Goal: Navigation & Orientation: Find specific page/section

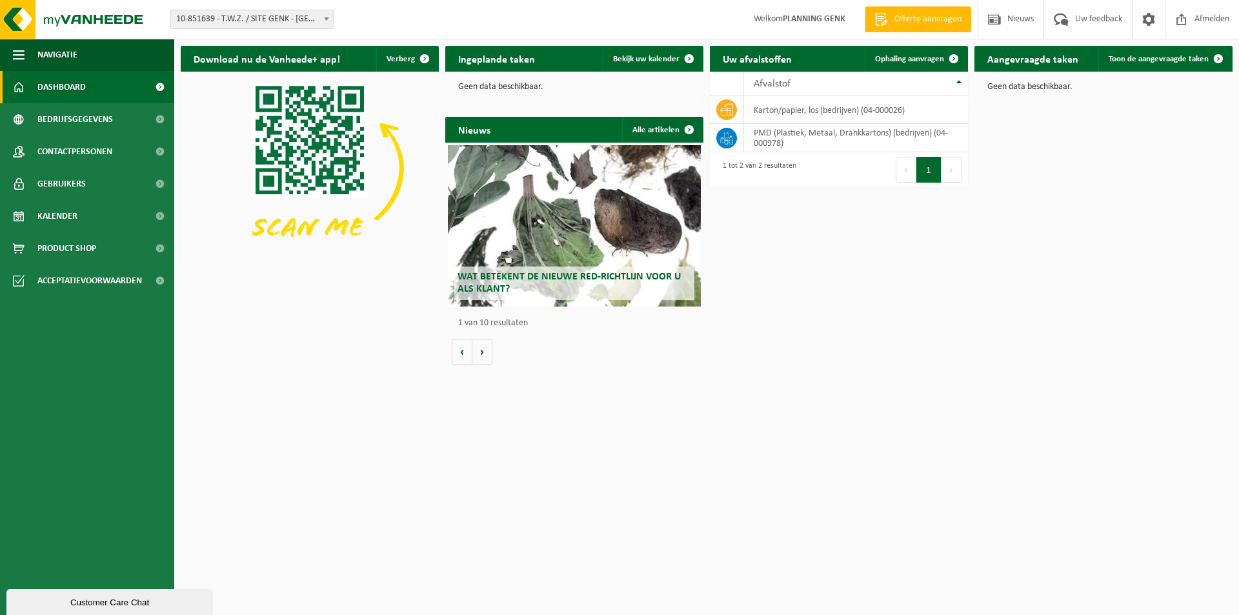
click at [95, 92] on link "Dashboard" at bounding box center [87, 87] width 174 height 32
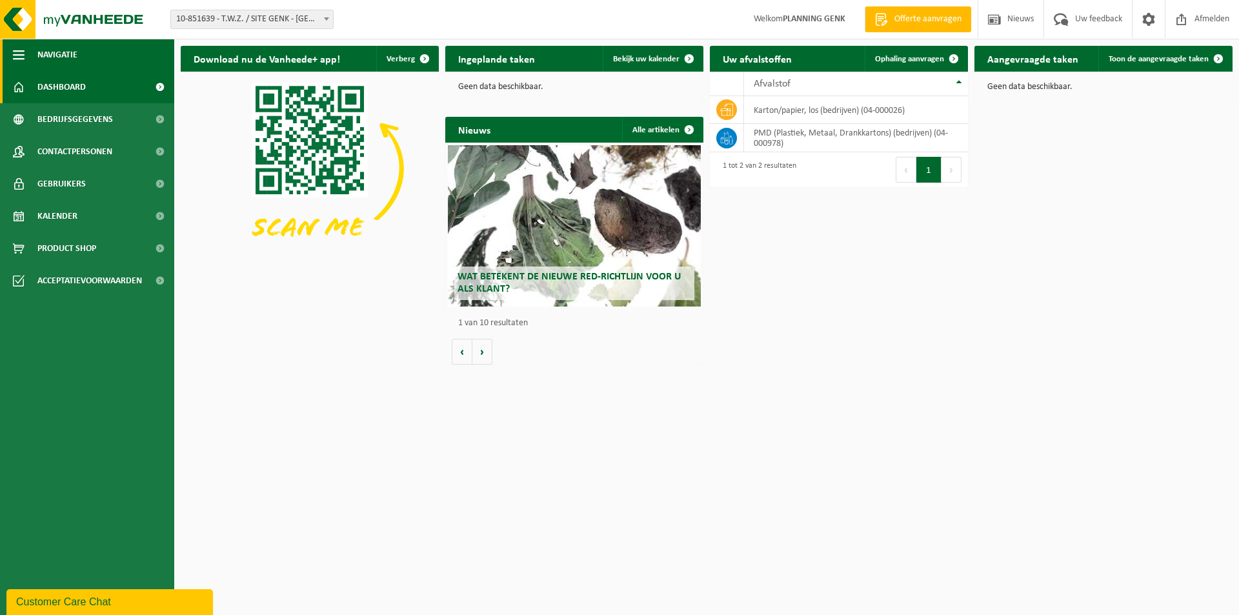
click at [55, 56] on span "Navigatie" at bounding box center [57, 55] width 40 height 32
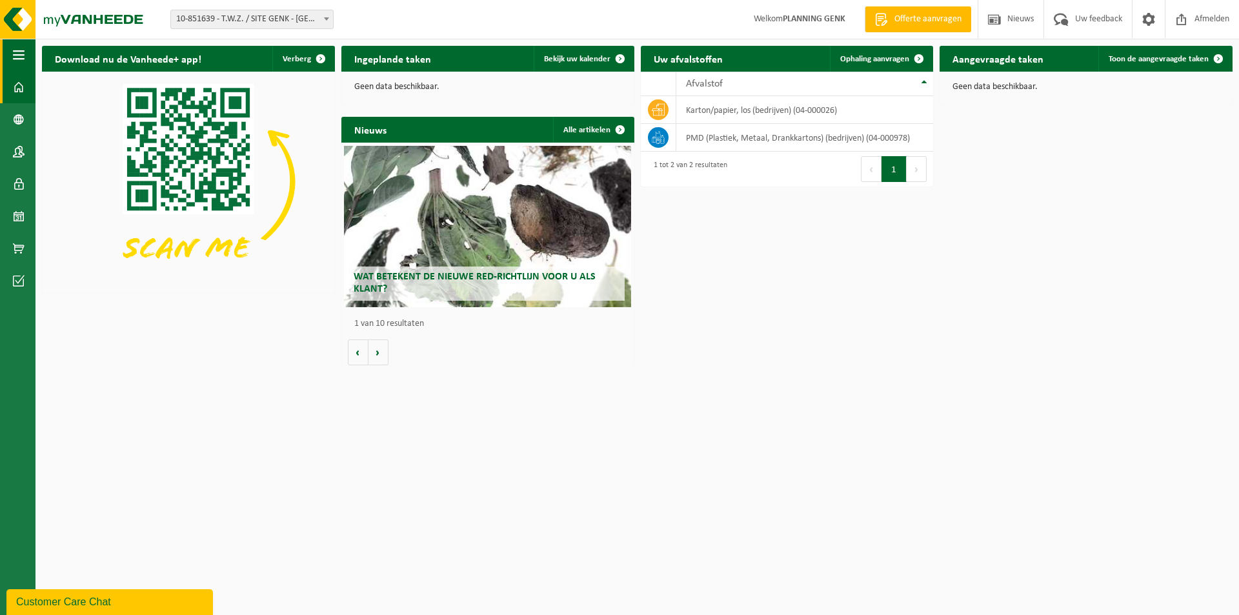
click at [9, 59] on button "Navigatie" at bounding box center [18, 55] width 36 height 32
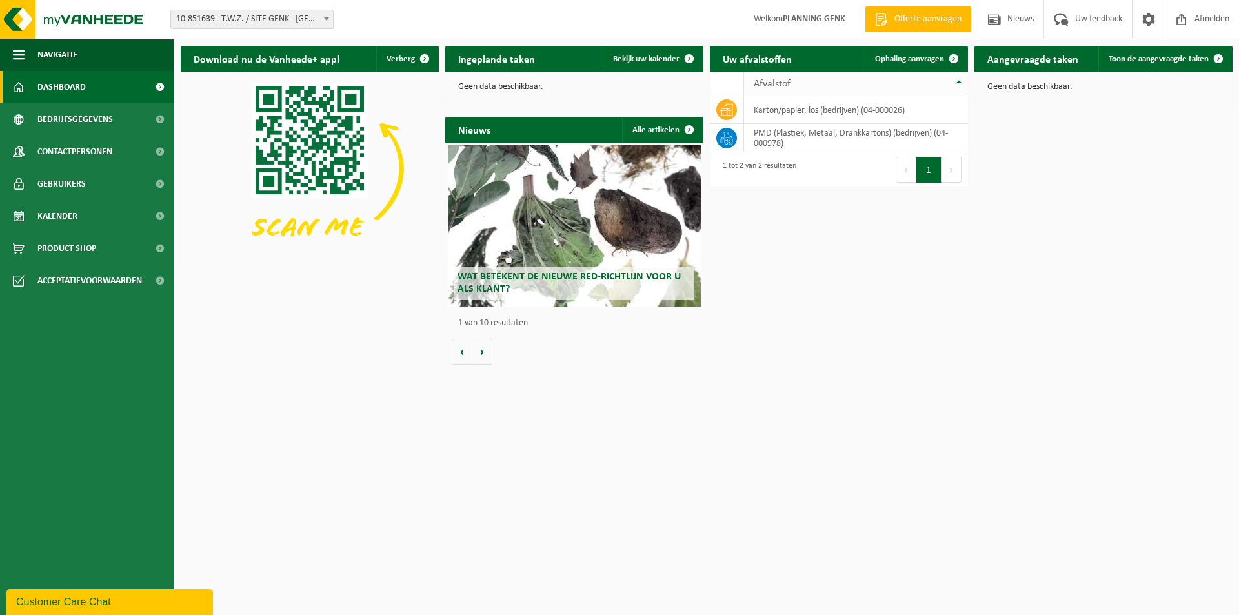
click at [779, 86] on span "Afvalstof" at bounding box center [772, 84] width 37 height 10
click at [959, 83] on th "Afvalstof" at bounding box center [856, 84] width 224 height 25
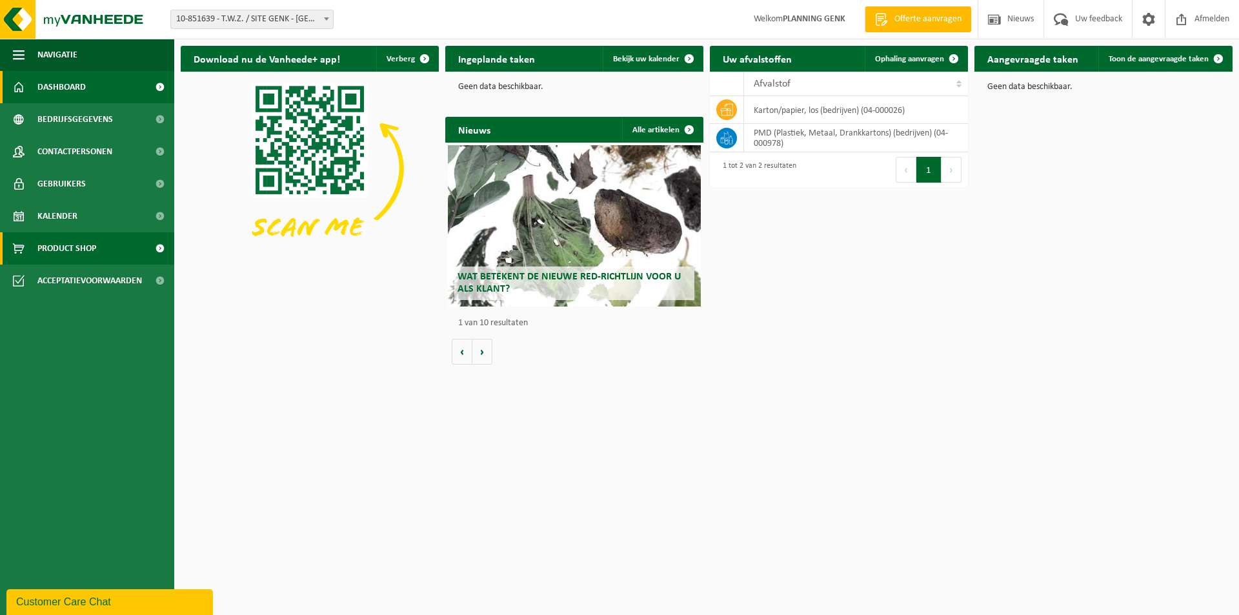
click at [107, 257] on link "Product Shop" at bounding box center [87, 248] width 174 height 32
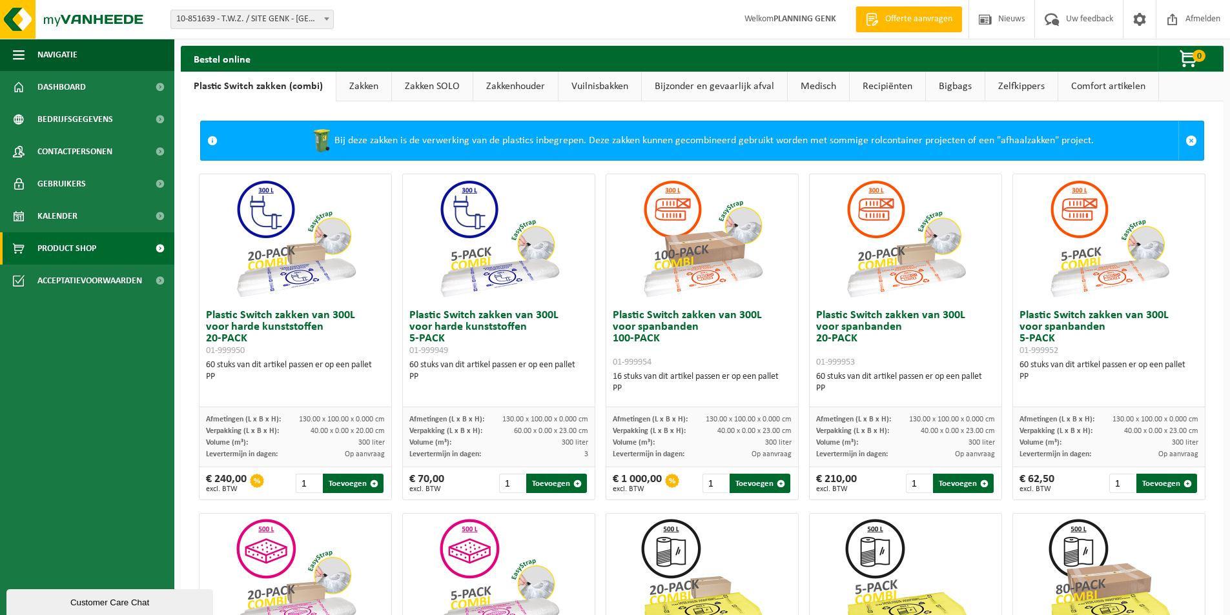
click at [587, 84] on link "Vuilnisbakken" at bounding box center [599, 87] width 83 height 30
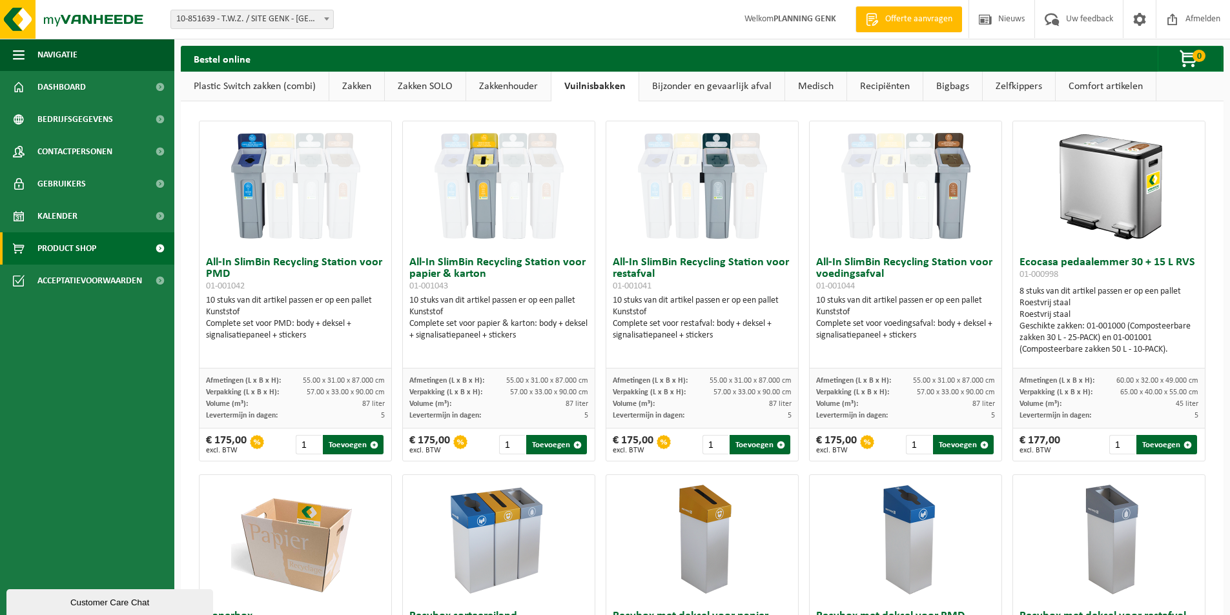
click at [825, 87] on link "Medisch" at bounding box center [815, 87] width 61 height 30
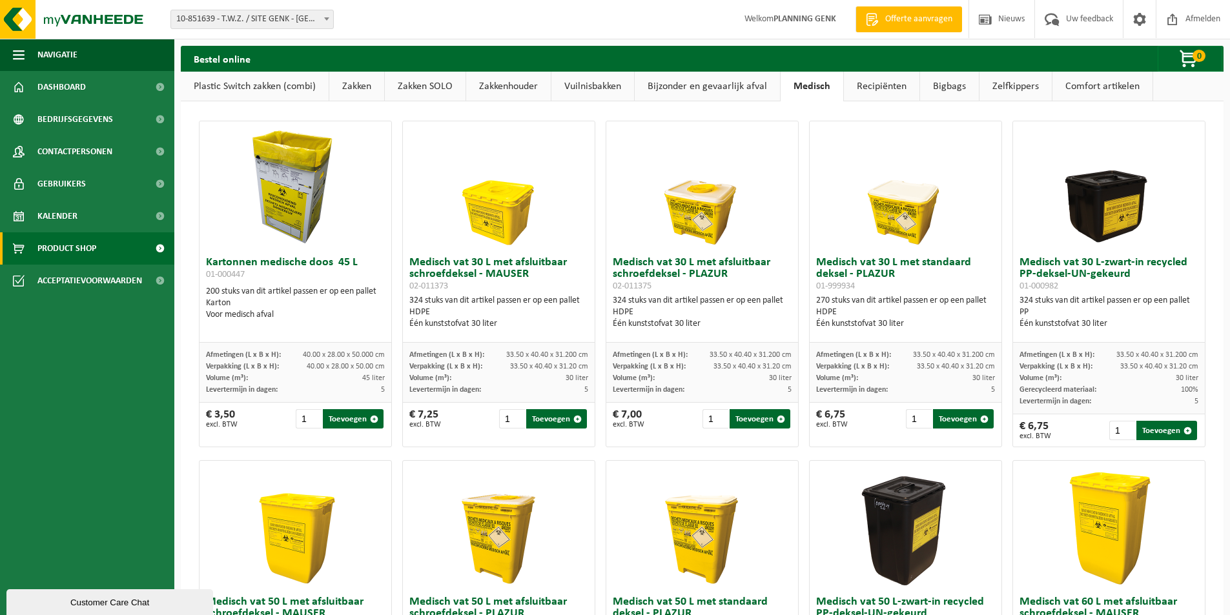
click at [1070, 86] on link "Comfort artikelen" at bounding box center [1102, 87] width 100 height 30
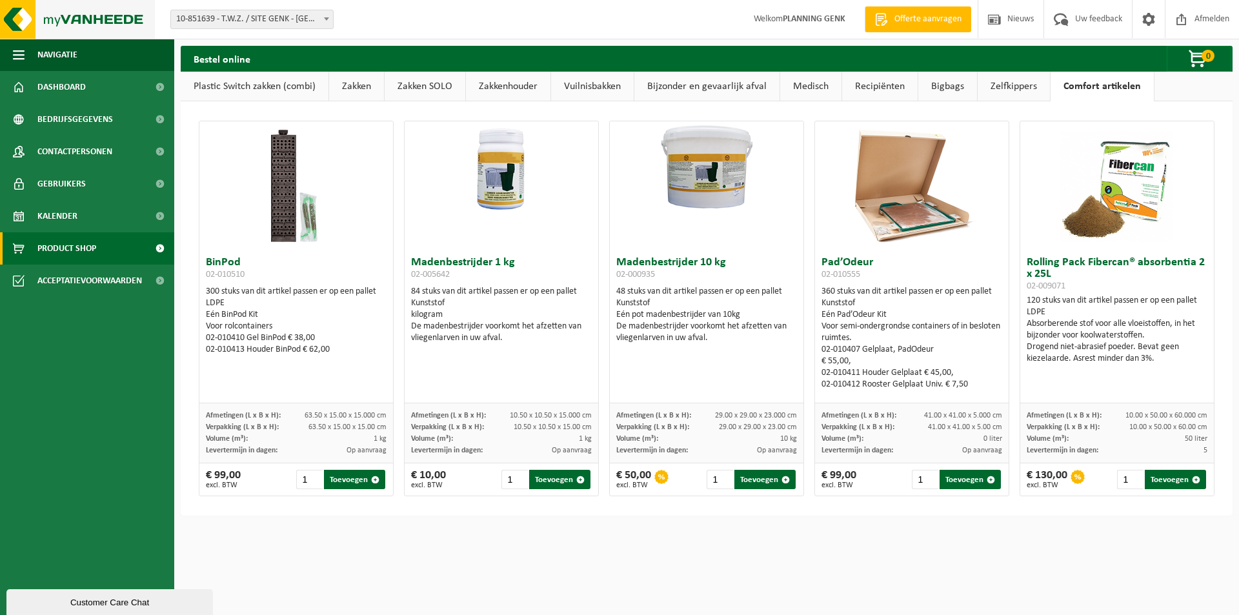
click at [62, 21] on img at bounding box center [77, 19] width 155 height 39
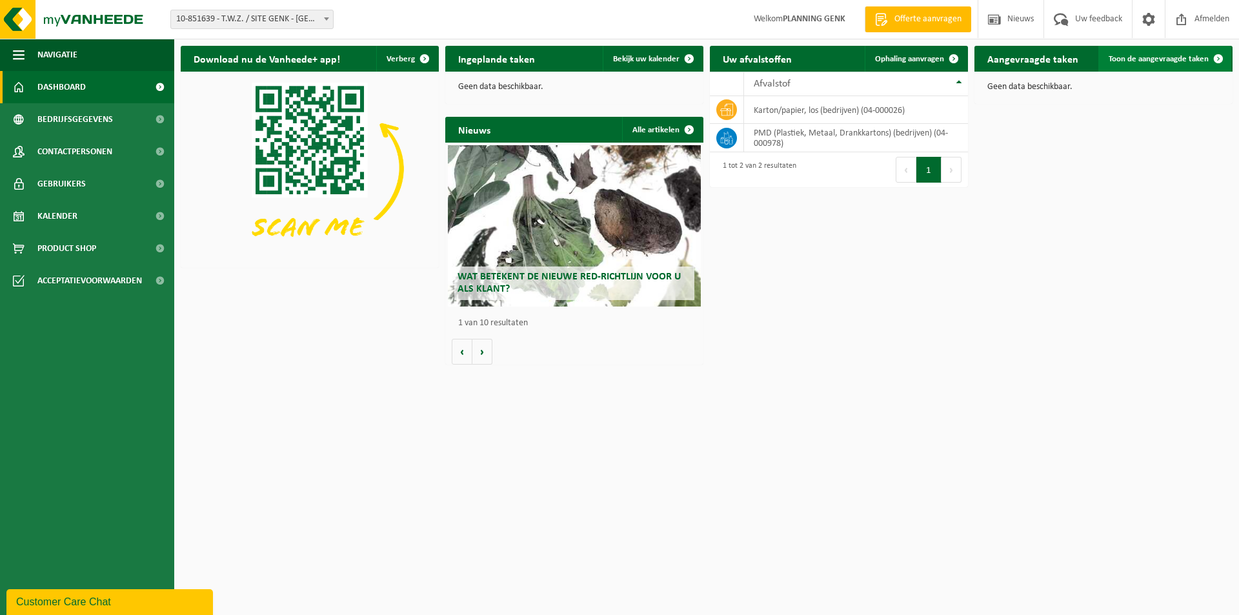
click at [1162, 53] on link "Toon de aangevraagde taken" at bounding box center [1165, 59] width 133 height 26
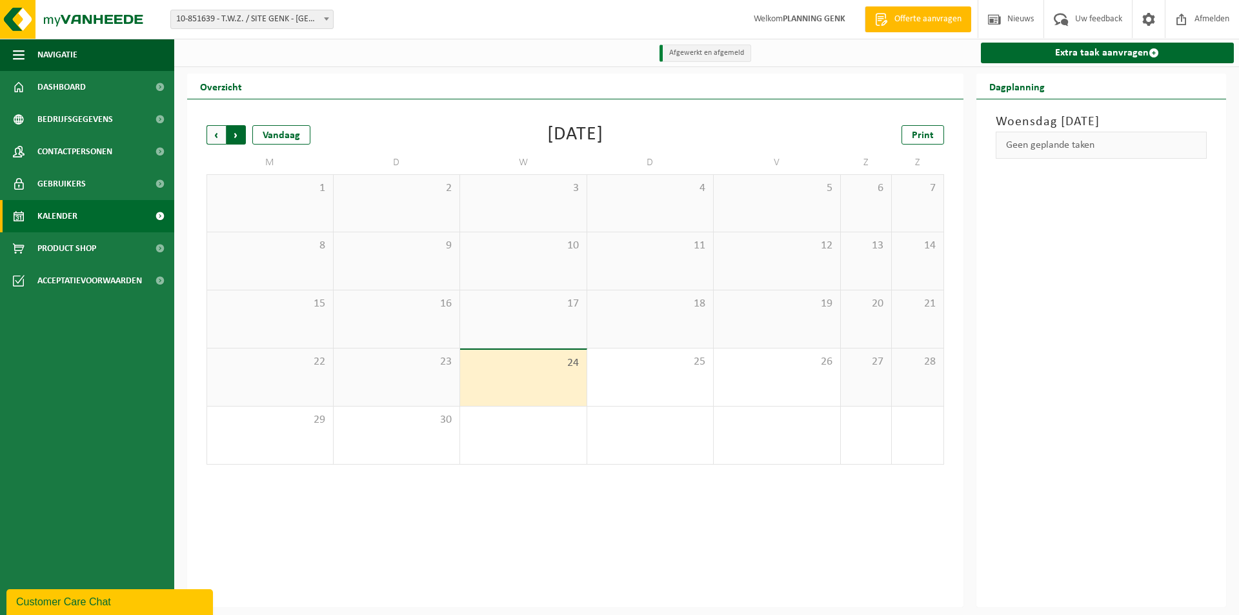
click at [219, 132] on span "Vorige" at bounding box center [216, 134] width 19 height 19
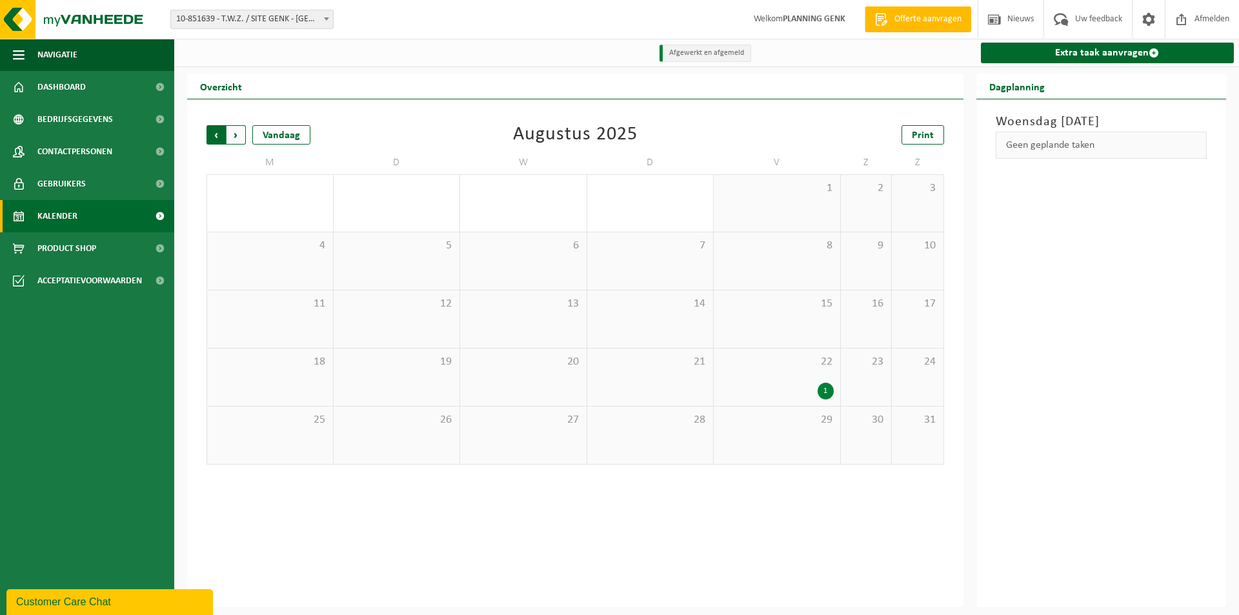
click at [236, 138] on span "Volgende" at bounding box center [236, 134] width 19 height 19
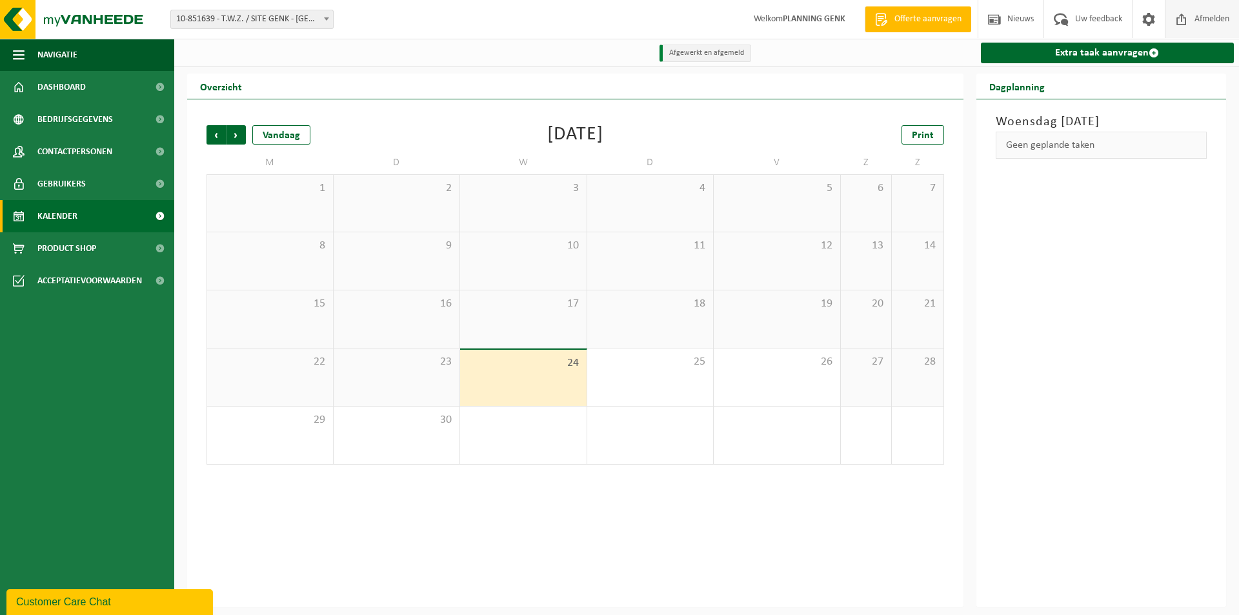
click at [1197, 17] on span "Afmelden" at bounding box center [1212, 19] width 41 height 38
